Goal: Check status

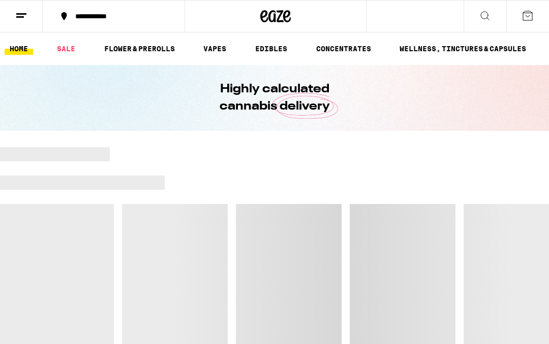
click at [23, 12] on icon at bounding box center [21, 16] width 12 height 12
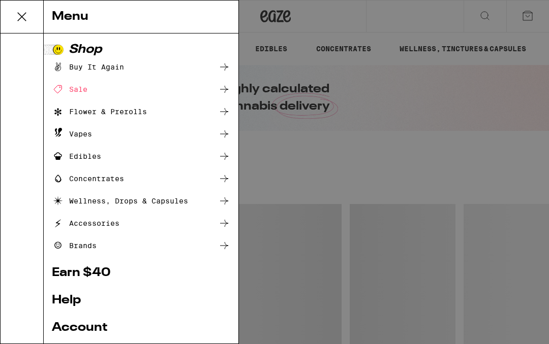
click at [102, 332] on link "Account" at bounding box center [141, 328] width 178 height 12
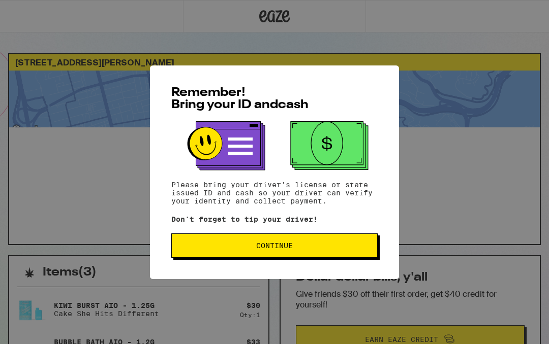
click at [341, 241] on button "Continue" at bounding box center [274, 246] width 206 height 24
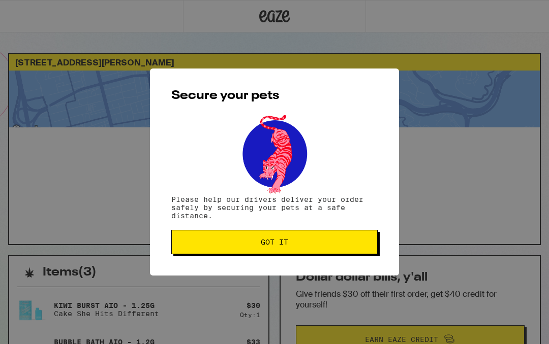
click at [321, 244] on span "Got it" at bounding box center [274, 242] width 189 height 7
